Goal: Navigation & Orientation: Find specific page/section

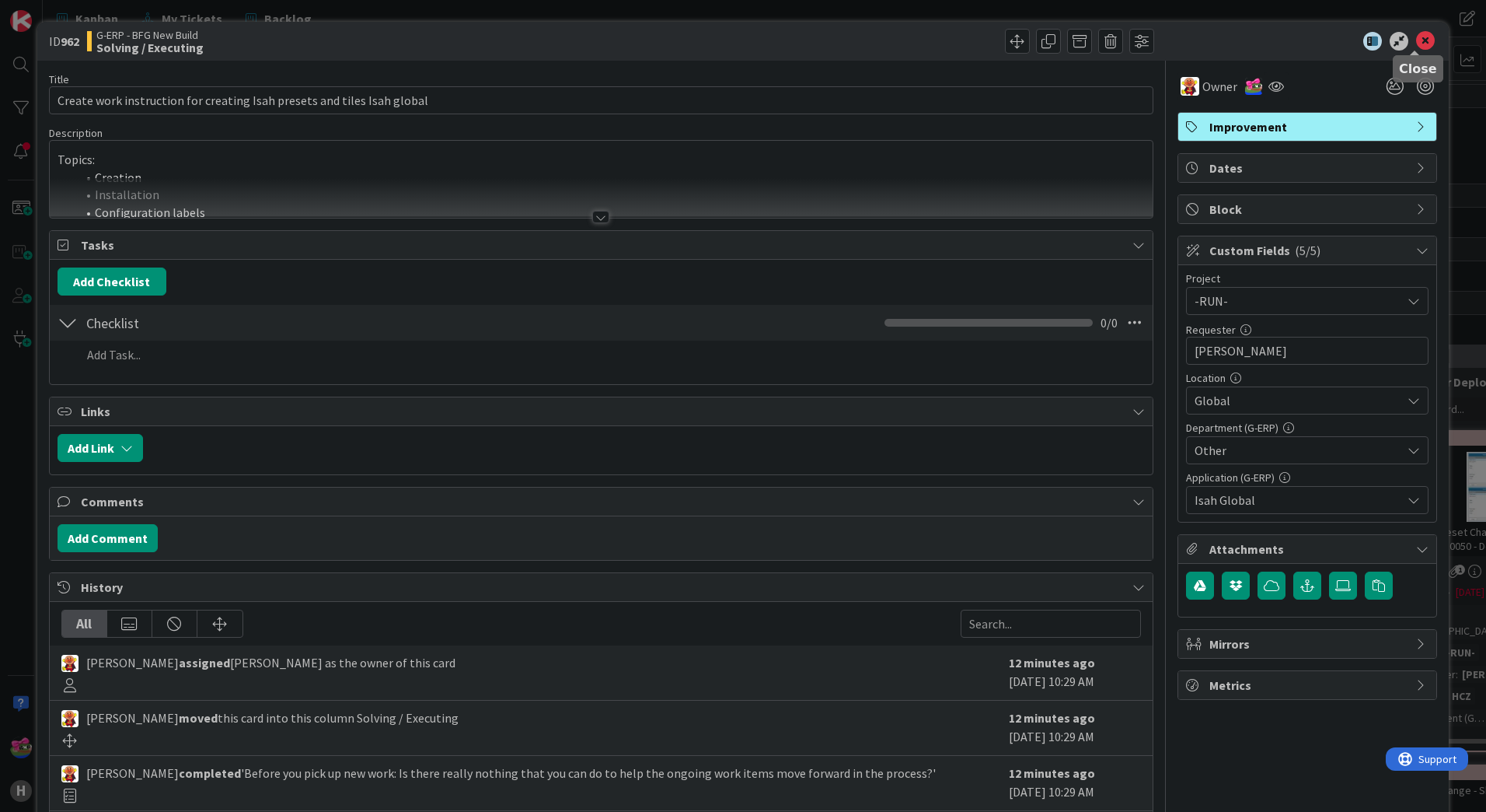
drag, startPoint x: 1422, startPoint y: 39, endPoint x: 226, endPoint y: 514, distance: 1286.9
click at [1422, 39] on icon at bounding box center [1425, 41] width 18 height 18
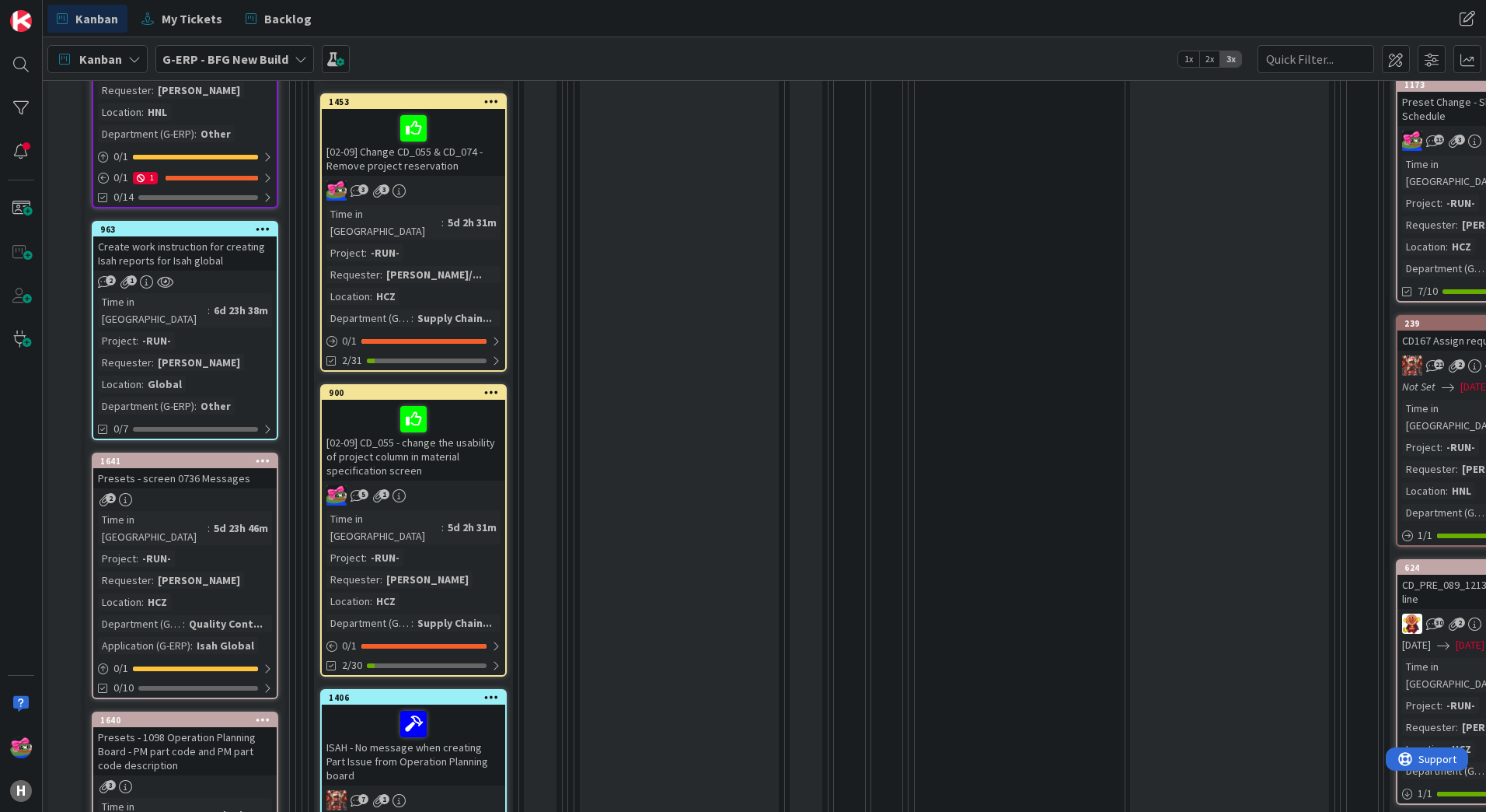
scroll to position [777, 0]
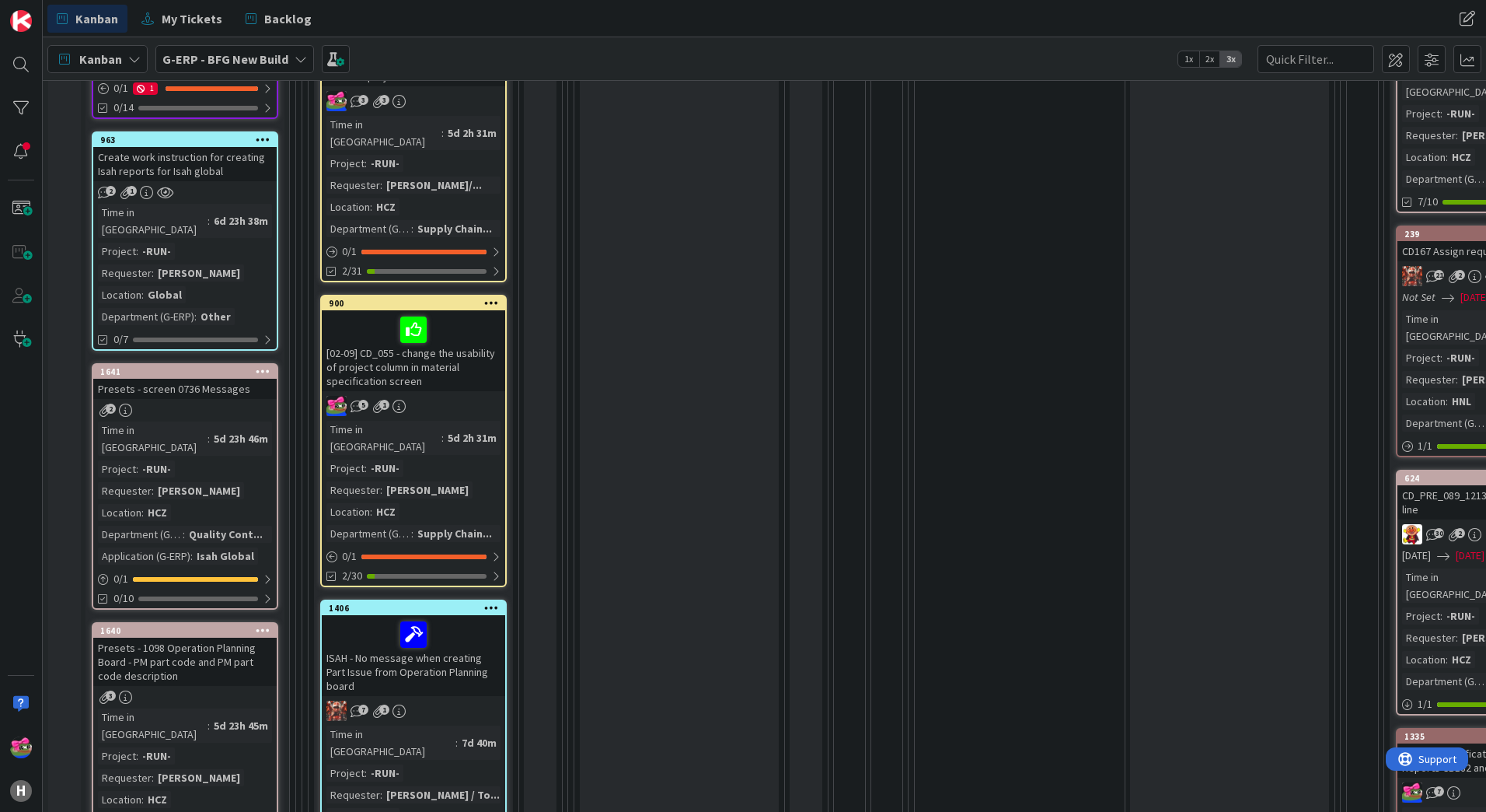
click at [229, 403] on div "2" at bounding box center [184, 410] width 183 height 13
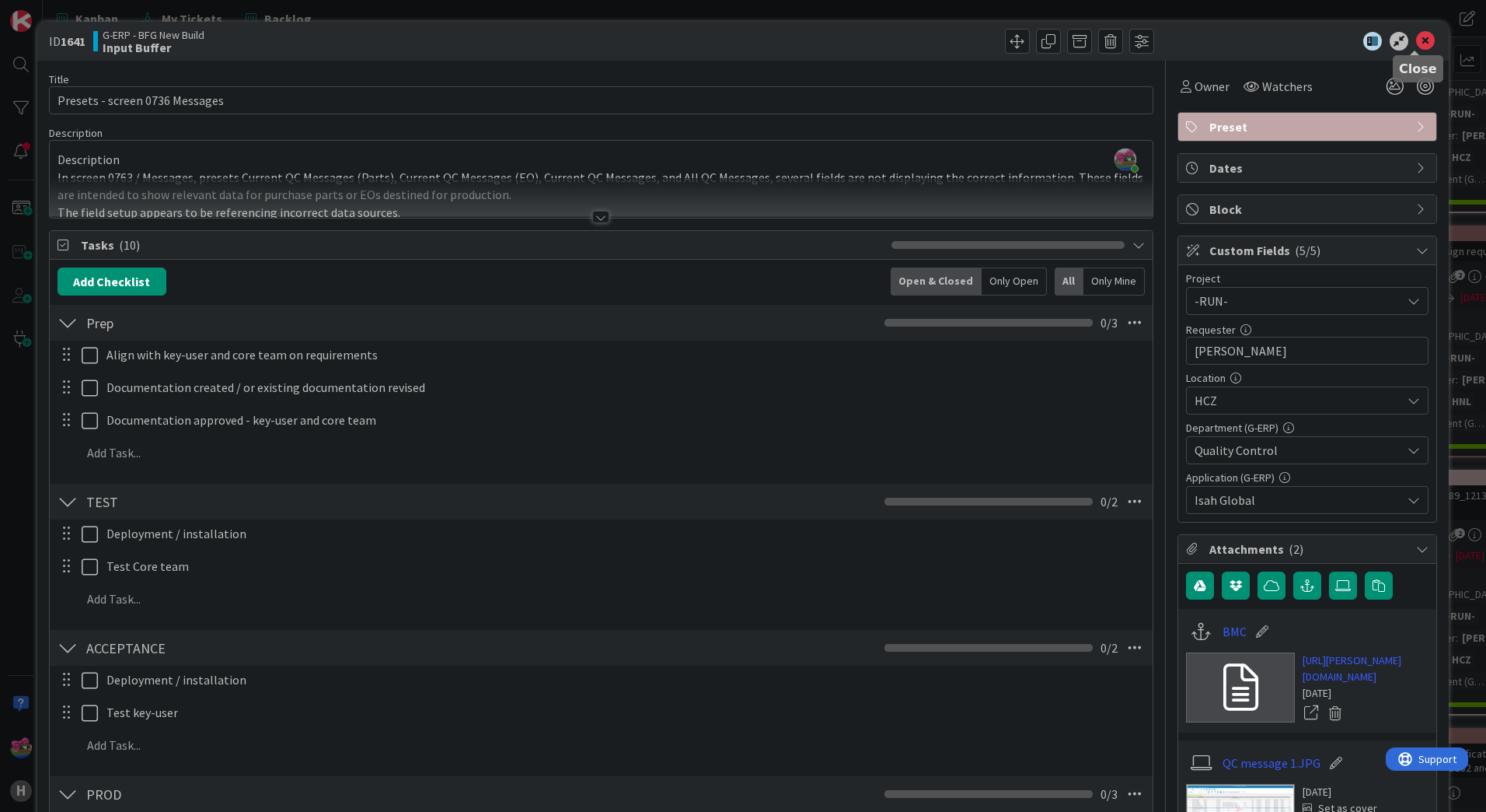
click at [1421, 48] on icon at bounding box center [1425, 41] width 18 height 18
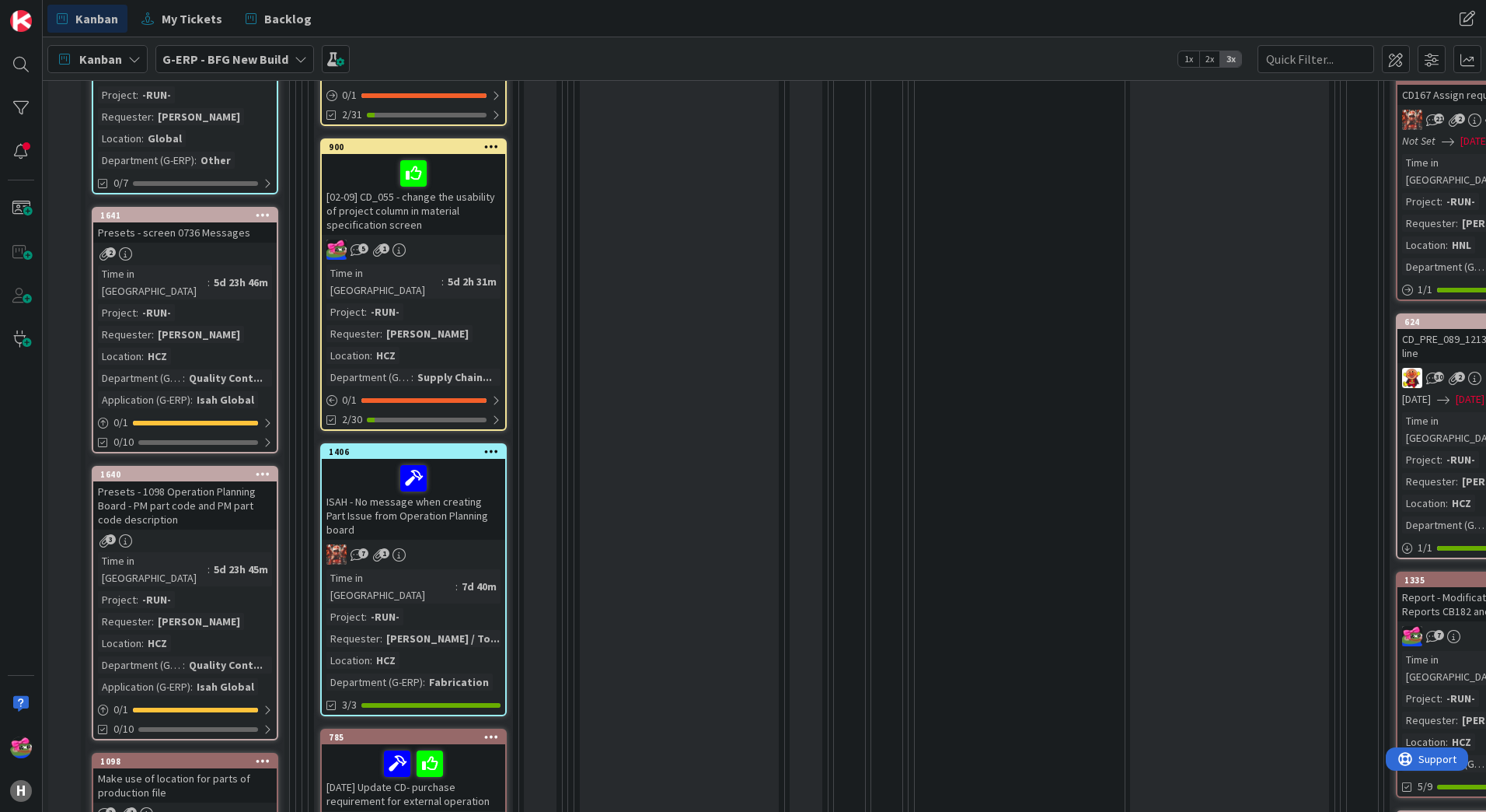
scroll to position [933, 0]
click at [218, 482] on div "Presets - 1098 Operation Planning Board - PM part code and PM part code descrip…" at bounding box center [184, 506] width 183 height 48
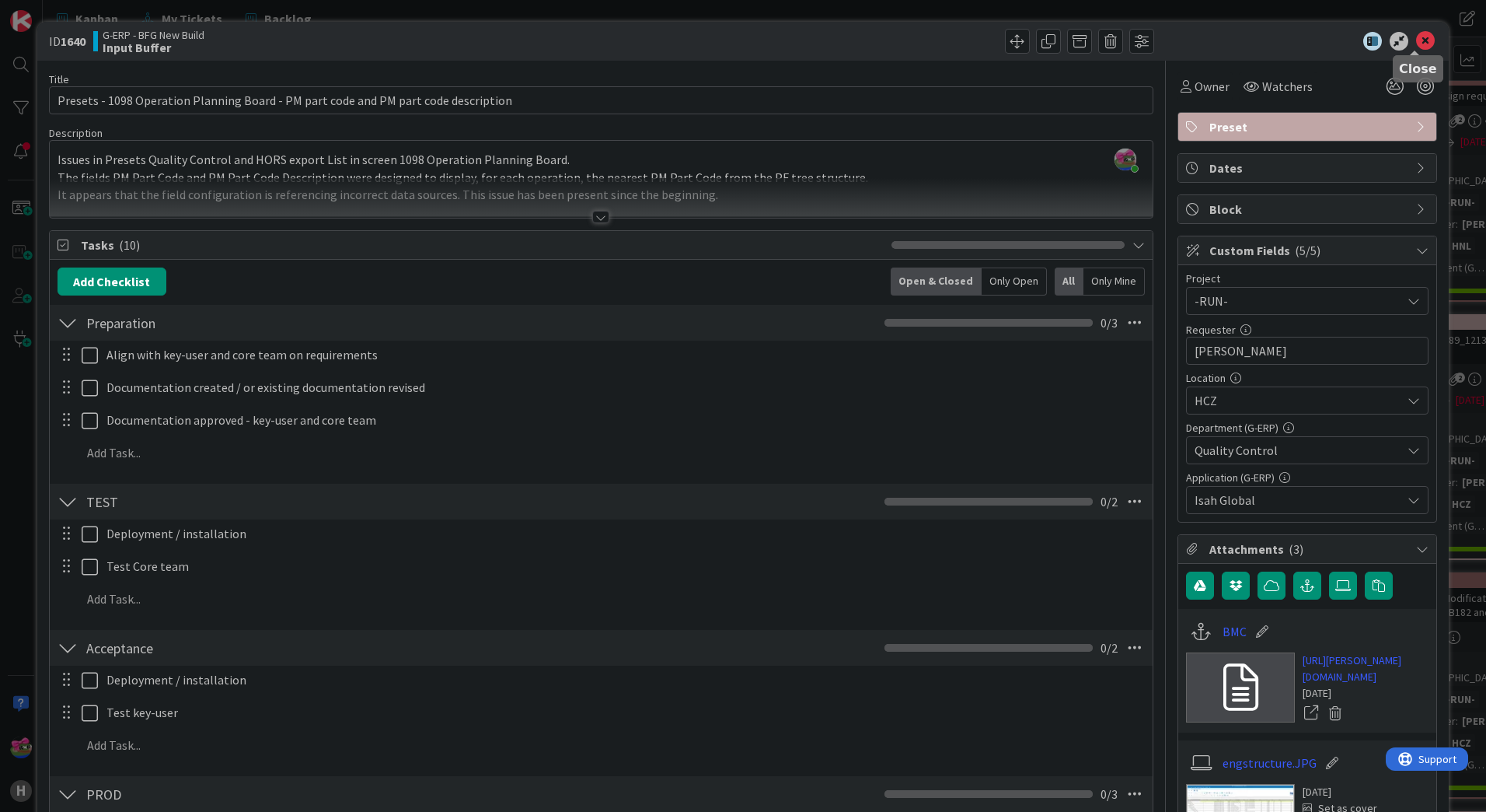
drag, startPoint x: 1422, startPoint y: 38, endPoint x: 1192, endPoint y: 120, distance: 244.2
click at [1422, 38] on icon at bounding box center [1425, 41] width 18 height 18
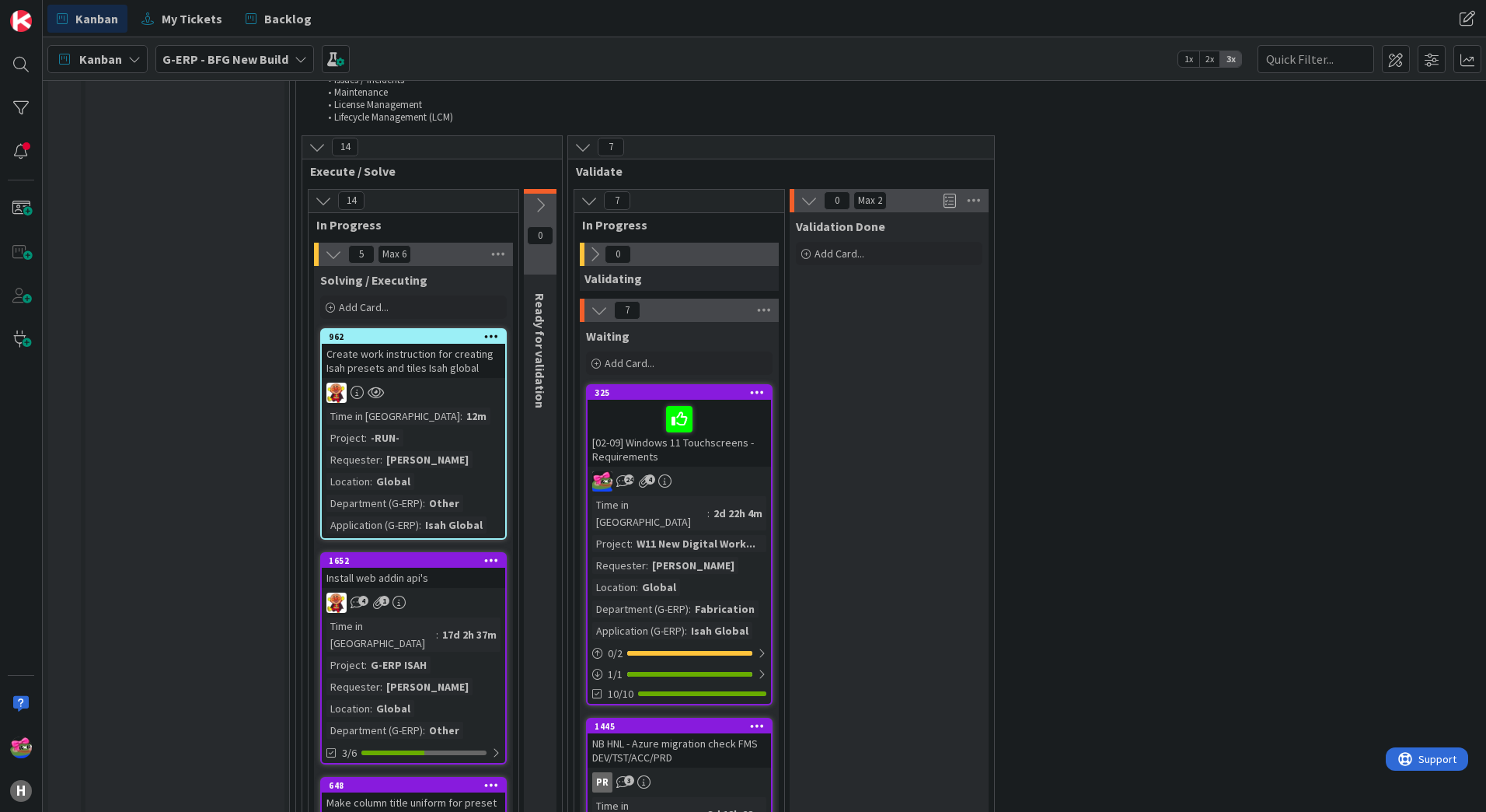
scroll to position [2643, 0]
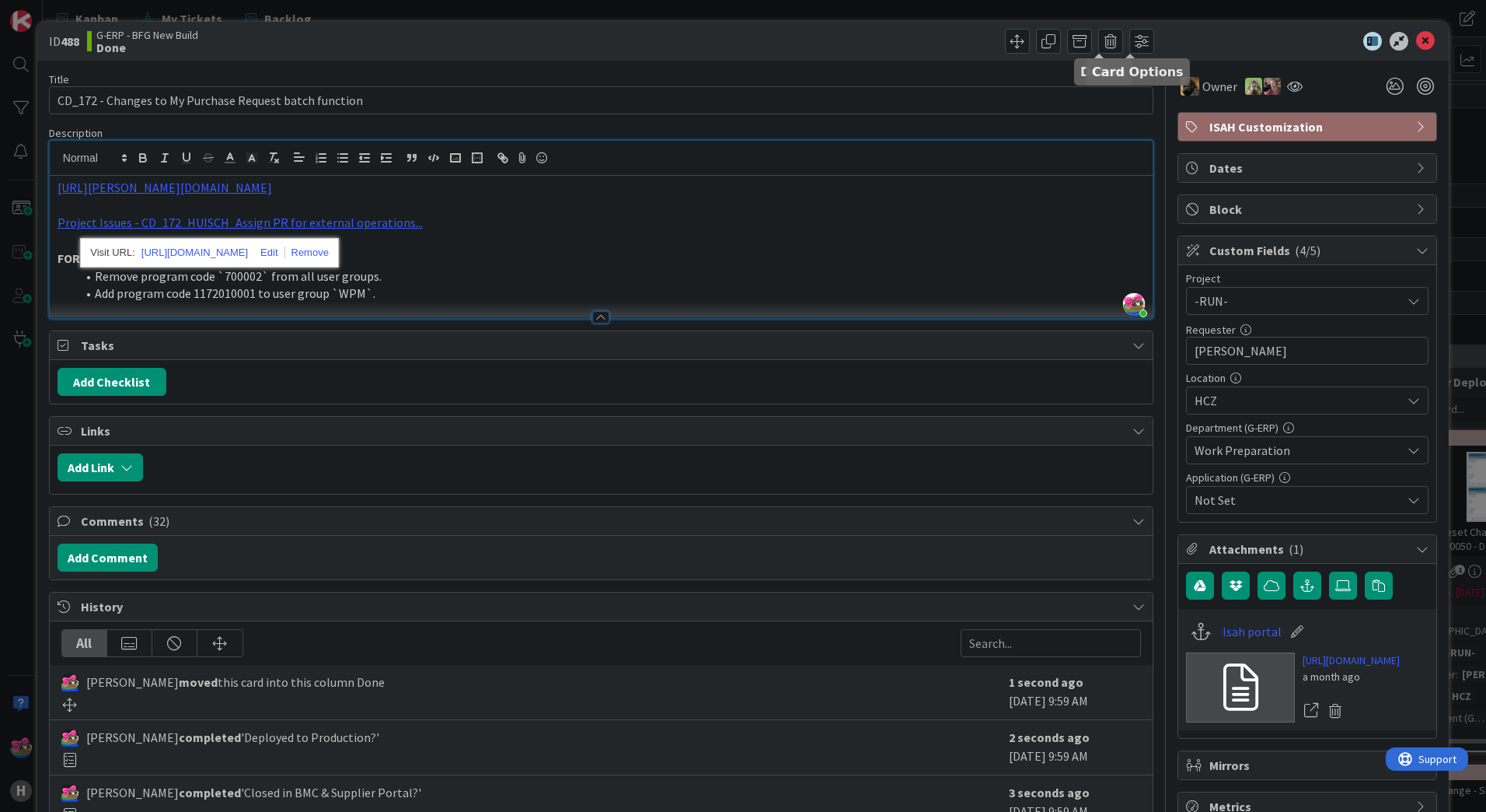
scroll to position [0, 623]
